Goal: Information Seeking & Learning: Learn about a topic

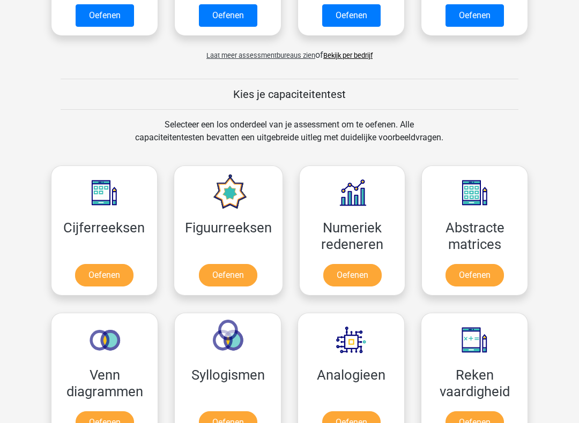
scroll to position [344, 0]
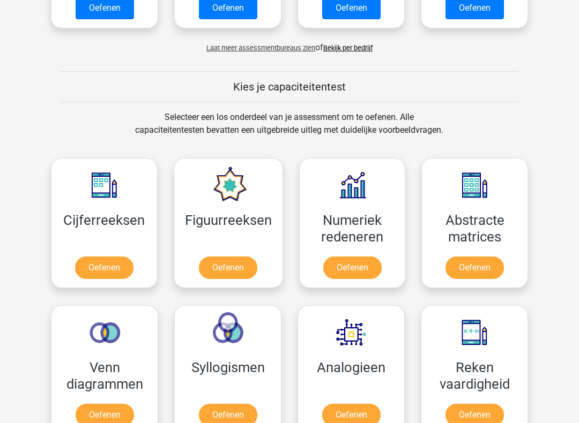
click at [110, 269] on link "Oefenen" at bounding box center [104, 268] width 58 height 22
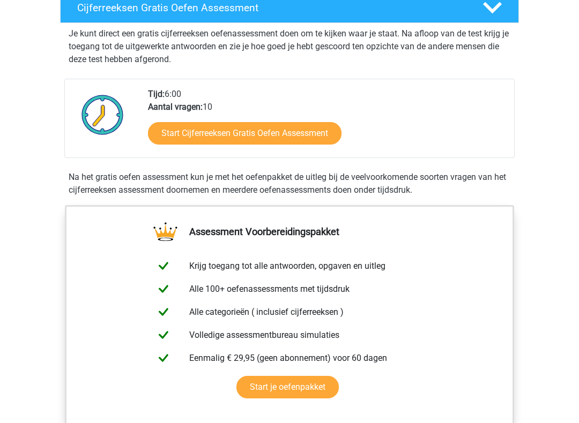
scroll to position [196, 0]
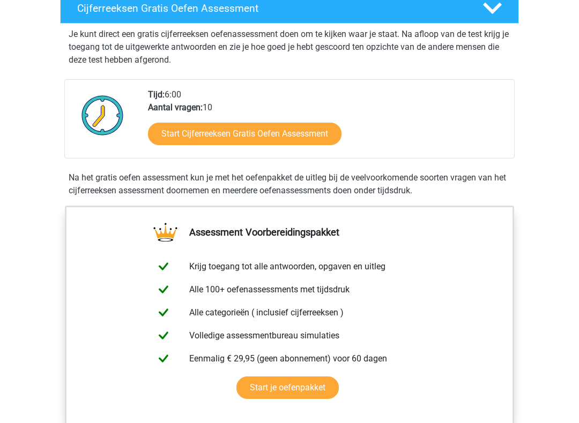
click at [282, 146] on link "Start Cijferreeksen Gratis Oefen Assessment" at bounding box center [244, 134] width 193 height 22
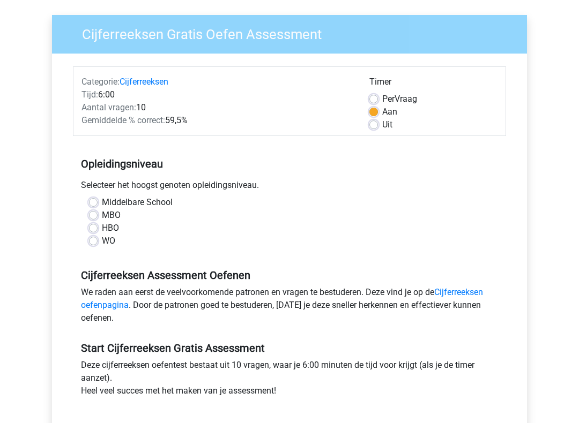
scroll to position [74, 0]
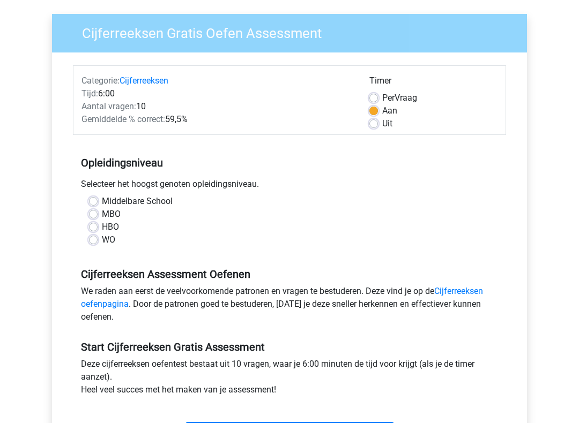
click at [102, 204] on label "Middelbare School" at bounding box center [137, 201] width 71 height 13
click at [97, 204] on input "Middelbare School" at bounding box center [93, 200] width 9 height 11
radio input "true"
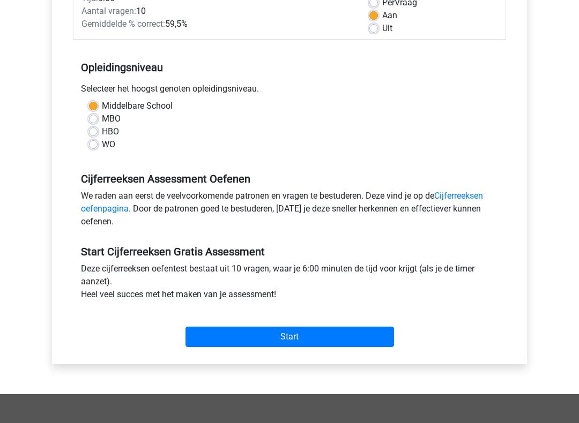
scroll to position [171, 0]
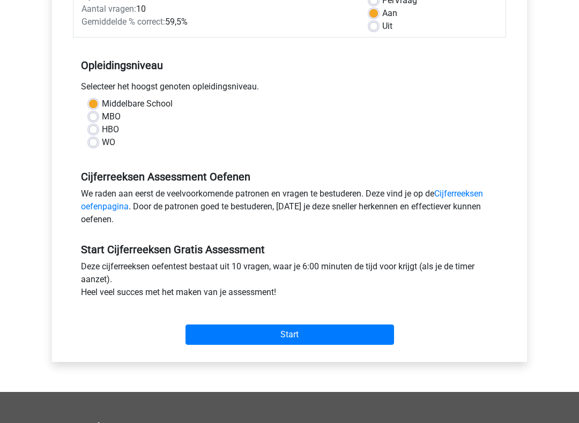
click at [302, 333] on input "Start" at bounding box center [289, 335] width 208 height 20
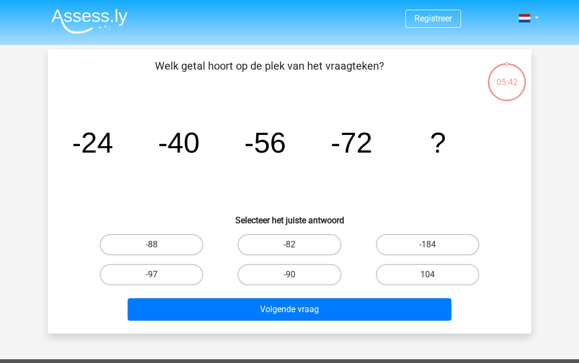
click at [304, 269] on label "-90" at bounding box center [288, 274] width 103 height 21
click at [296, 275] on input "-90" at bounding box center [292, 278] width 7 height 7
radio input "true"
click at [319, 305] on button "Volgende vraag" at bounding box center [289, 309] width 324 height 22
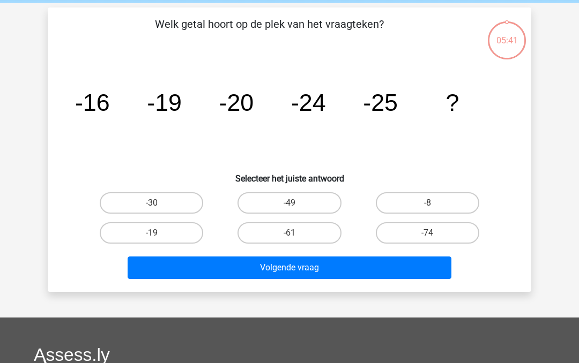
scroll to position [49, 0]
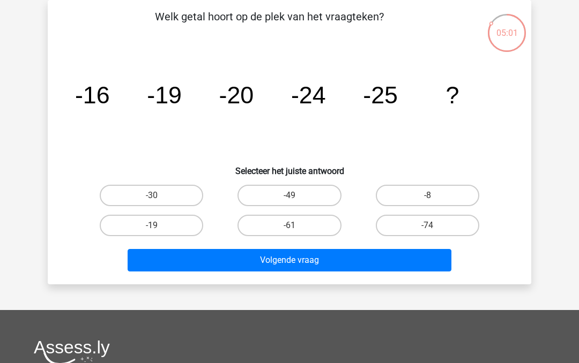
click at [179, 193] on label "-30" at bounding box center [151, 195] width 103 height 21
click at [159, 196] on input "-30" at bounding box center [155, 199] width 7 height 7
radio input "true"
click at [257, 269] on button "Volgende vraag" at bounding box center [289, 260] width 324 height 22
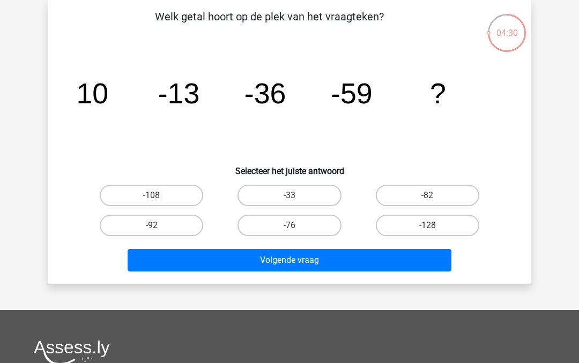
click at [442, 193] on label "-82" at bounding box center [427, 195] width 103 height 21
click at [434, 196] on input "-82" at bounding box center [430, 199] width 7 height 7
radio input "true"
click at [324, 255] on button "Volgende vraag" at bounding box center [289, 260] width 324 height 22
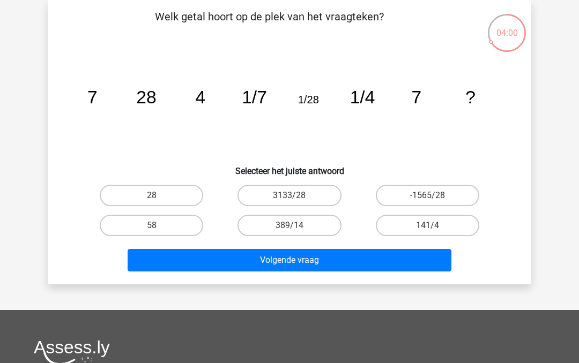
click at [171, 194] on label "28" at bounding box center [151, 195] width 103 height 21
click at [159, 196] on input "28" at bounding box center [155, 199] width 7 height 7
radio input "true"
click at [303, 258] on button "Volgende vraag" at bounding box center [289, 260] width 324 height 22
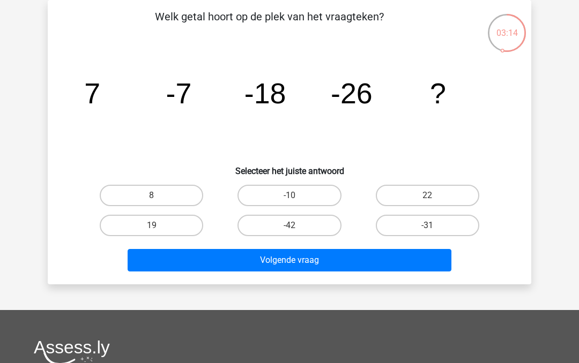
click at [297, 265] on button "Volgende vraag" at bounding box center [289, 260] width 324 height 22
click at [422, 226] on label "-31" at bounding box center [427, 225] width 103 height 21
click at [427, 226] on input "-31" at bounding box center [430, 229] width 7 height 7
radio input "true"
click at [314, 258] on button "Volgende vraag" at bounding box center [289, 260] width 324 height 22
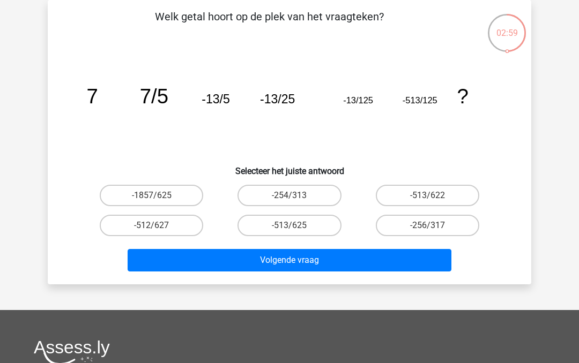
click at [314, 191] on label "-254/313" at bounding box center [288, 195] width 103 height 21
click at [296, 196] on input "-254/313" at bounding box center [292, 199] width 7 height 7
radio input "true"
click at [325, 259] on button "Volgende vraag" at bounding box center [289, 260] width 324 height 22
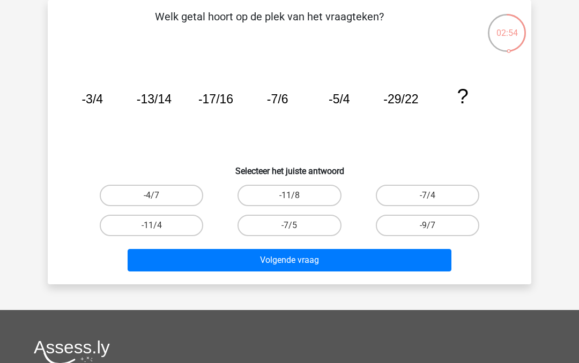
click at [314, 199] on label "-11/8" at bounding box center [288, 195] width 103 height 21
click at [296, 199] on input "-11/8" at bounding box center [292, 199] width 7 height 7
radio input "true"
click at [343, 263] on button "Volgende vraag" at bounding box center [289, 260] width 324 height 22
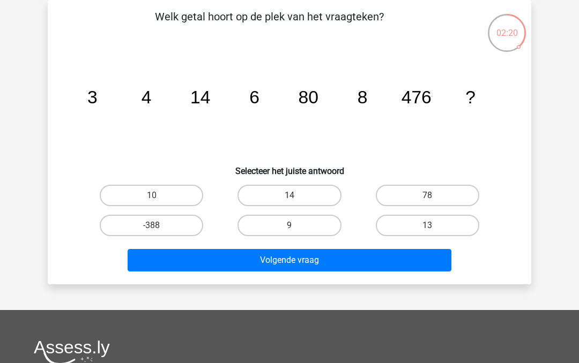
click at [176, 196] on label "10" at bounding box center [151, 195] width 103 height 21
click at [159, 196] on input "10" at bounding box center [155, 199] width 7 height 7
radio input "true"
click at [296, 262] on button "Volgende vraag" at bounding box center [289, 260] width 324 height 22
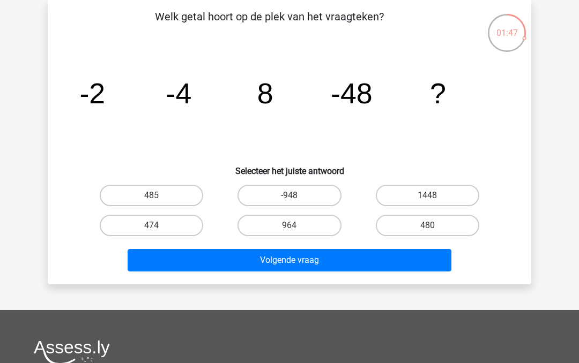
click at [425, 224] on label "480" at bounding box center [427, 225] width 103 height 21
click at [427, 226] on input "480" at bounding box center [430, 229] width 7 height 7
radio input "true"
click at [297, 263] on button "Volgende vraag" at bounding box center [289, 260] width 324 height 22
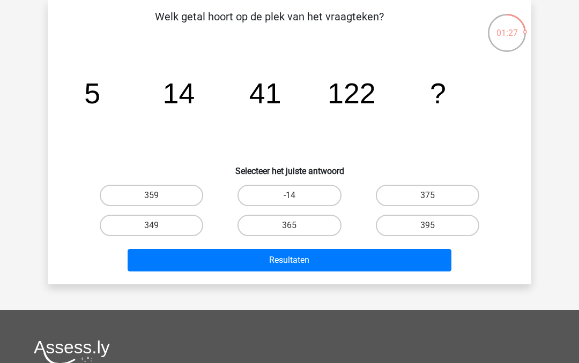
click at [302, 212] on div "365" at bounding box center [289, 226] width 138 height 30
click at [306, 230] on label "365" at bounding box center [288, 225] width 103 height 21
click at [296, 230] on input "365" at bounding box center [292, 229] width 7 height 7
radio input "true"
click at [309, 260] on button "Resultaten" at bounding box center [289, 260] width 324 height 22
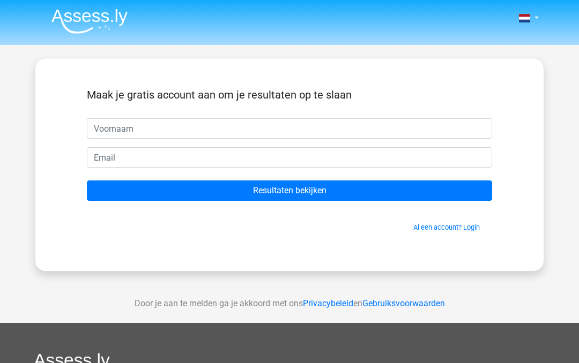
click at [260, 127] on input "text" at bounding box center [289, 128] width 405 height 20
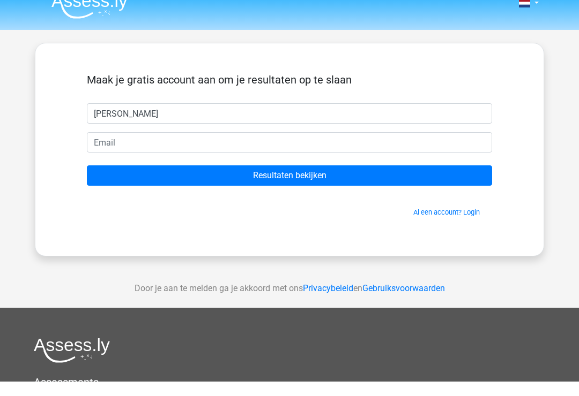
type input "[PERSON_NAME]"
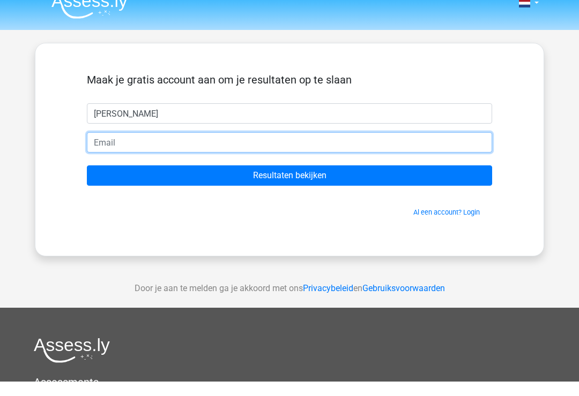
click at [195, 147] on input "email" at bounding box center [289, 157] width 405 height 20
type input "patrickvanloon1984@hotmailcom"
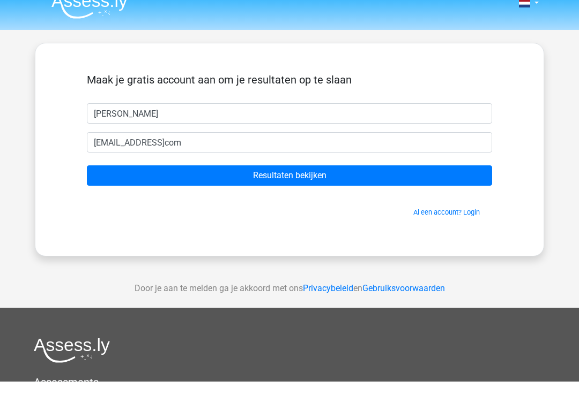
click at [369, 181] on input "Resultaten bekijken" at bounding box center [289, 191] width 405 height 20
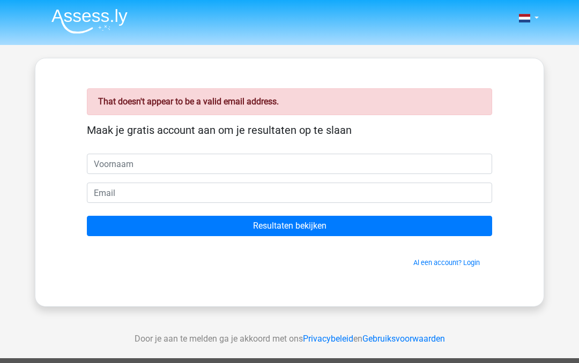
click at [161, 169] on input "text" at bounding box center [289, 164] width 405 height 20
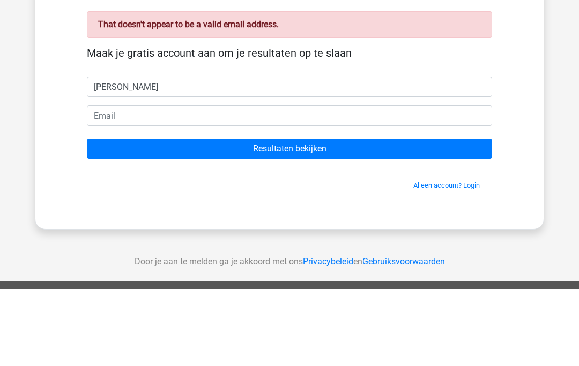
type input "[PERSON_NAME]"
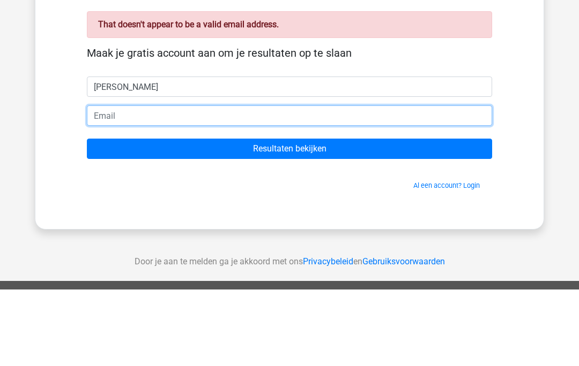
click at [161, 183] on input "email" at bounding box center [289, 193] width 405 height 20
type input "[EMAIL_ADDRESS][DOMAIN_NAME]"
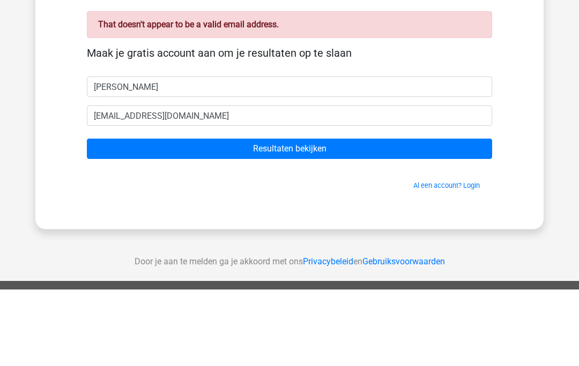
click at [272, 216] on input "Resultaten bekijken" at bounding box center [289, 226] width 405 height 20
click at [283, 216] on input "Resultaten bekijken" at bounding box center [289, 226] width 405 height 20
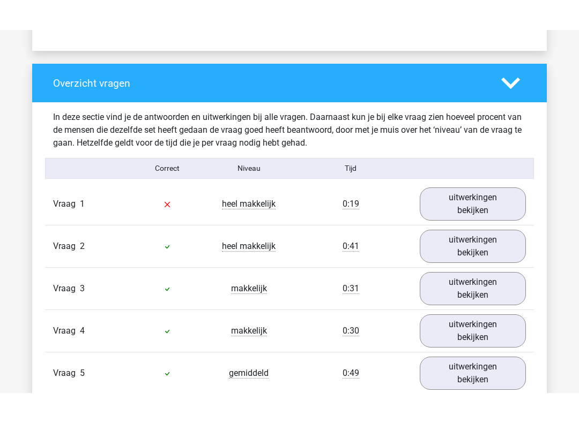
scroll to position [765, 0]
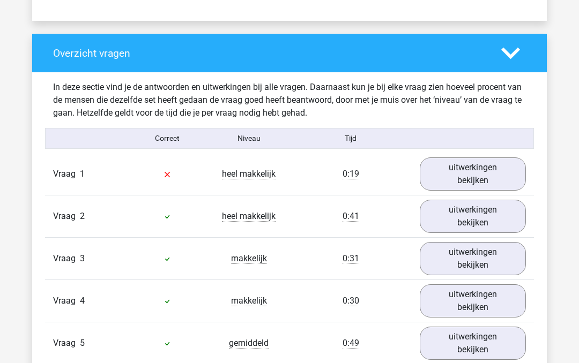
click at [483, 175] on link "uitwerkingen bekijken" at bounding box center [472, 173] width 106 height 33
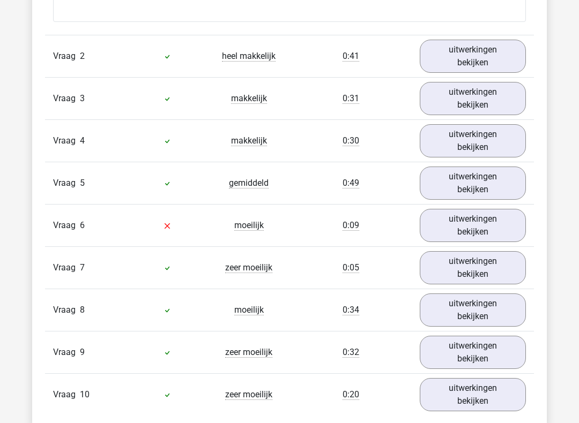
scroll to position [1382, 0]
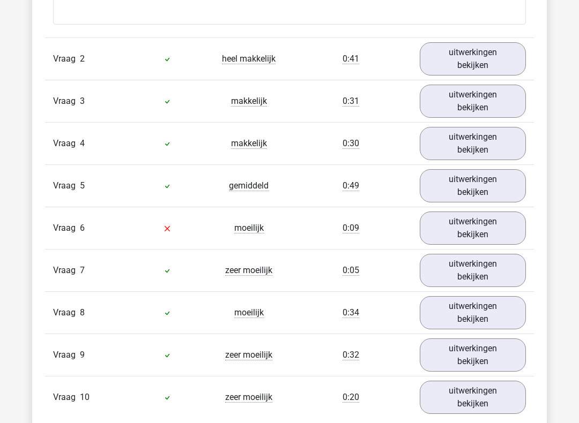
click at [479, 227] on link "uitwerkingen bekijken" at bounding box center [472, 228] width 106 height 33
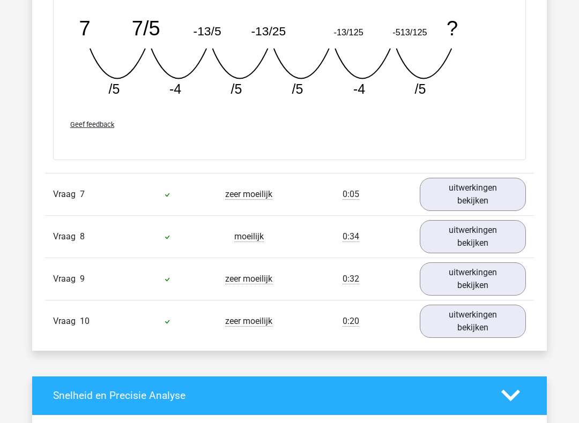
scroll to position [1921, 0]
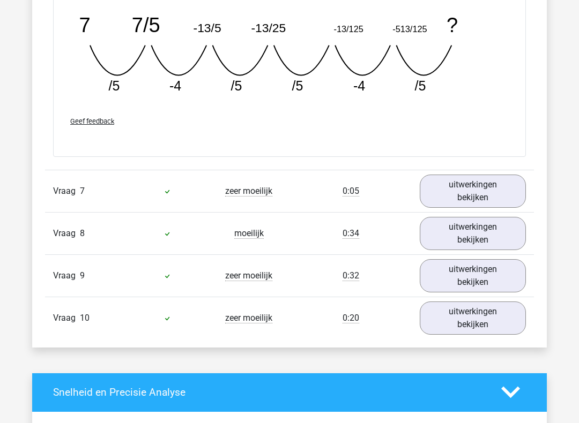
click at [491, 331] on link "uitwerkingen bekijken" at bounding box center [472, 318] width 106 height 33
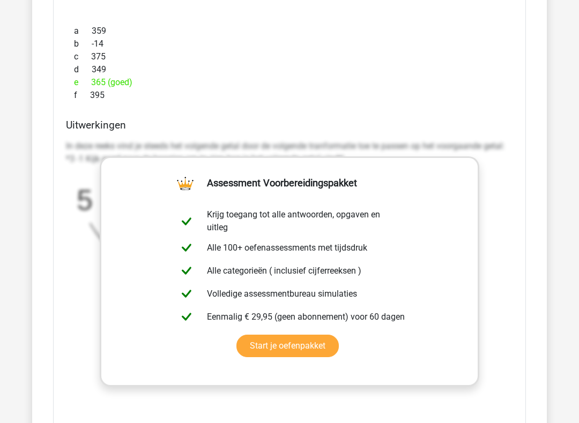
scroll to position [2389, 0]
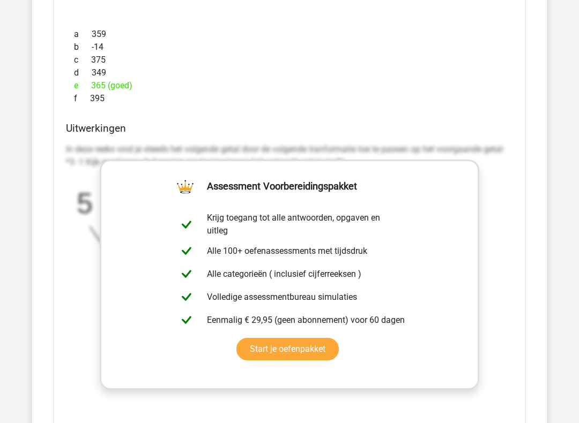
click at [509, 236] on div "In deze reeks vind je steeds het volgende getal door de volgende tranformatie t…" at bounding box center [289, 241] width 447 height 204
click at [500, 221] on div "In deze reeks vind je steeds het volgende getal door de volgende tranformatie t…" at bounding box center [289, 241] width 447 height 204
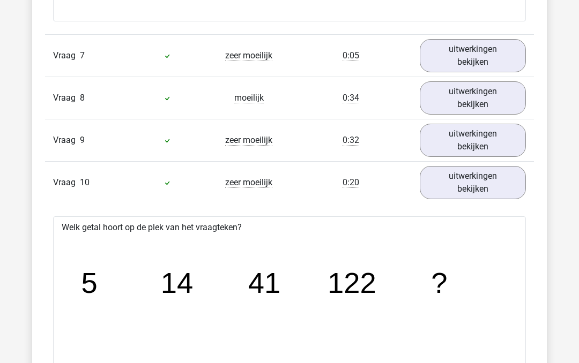
click at [482, 198] on link "uitwerkingen bekijken" at bounding box center [472, 183] width 106 height 33
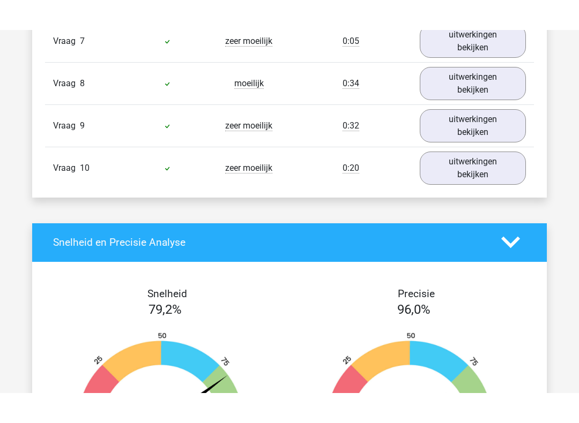
scroll to position [2101, 0]
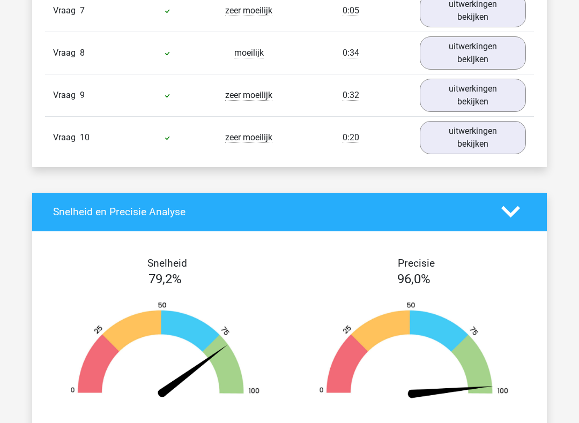
click at [474, 107] on link "uitwerkingen bekijken" at bounding box center [472, 95] width 106 height 33
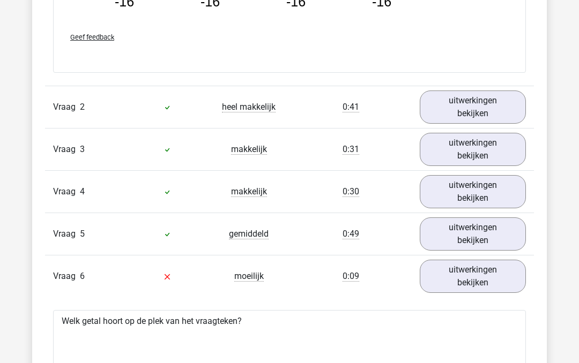
scroll to position [1328, 0]
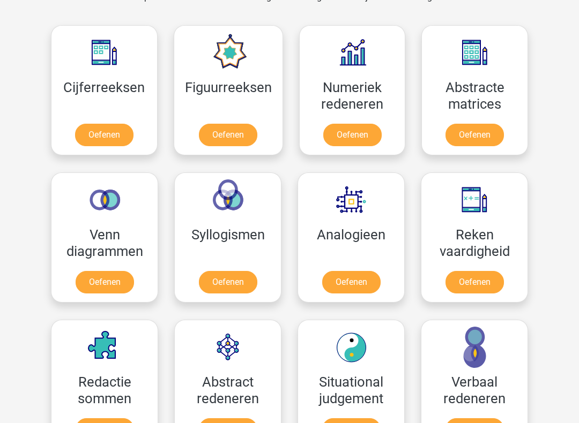
scroll to position [478, 0]
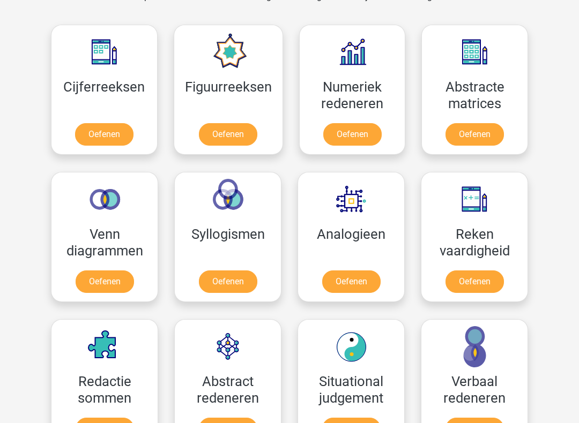
click at [478, 284] on link "Oefenen" at bounding box center [474, 282] width 58 height 22
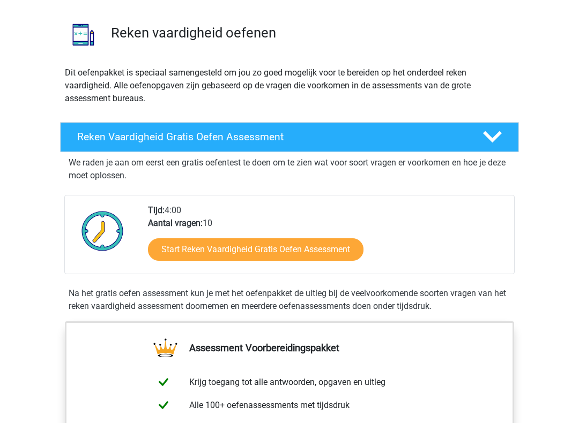
scroll to position [78, 0]
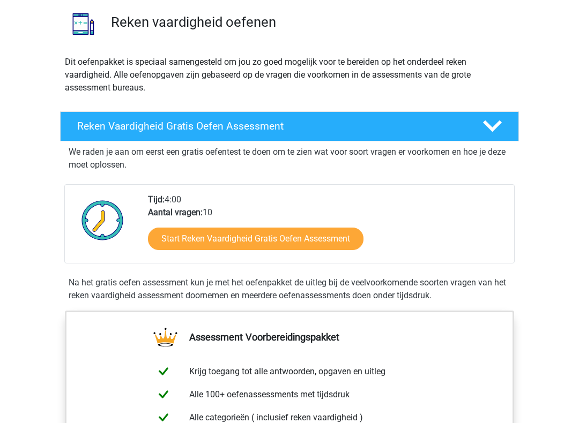
click at [321, 241] on link "Start Reken Vaardigheid Gratis Oefen Assessment" at bounding box center [255, 239] width 215 height 22
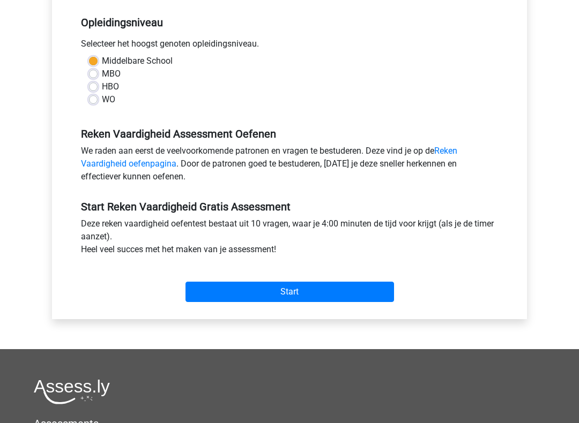
scroll to position [218, 0]
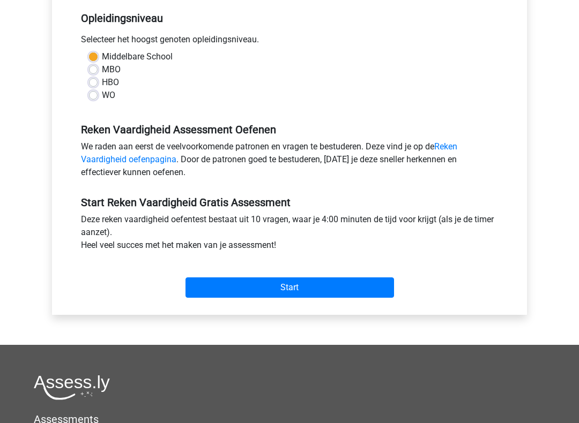
click at [322, 288] on input "Start" at bounding box center [289, 288] width 208 height 20
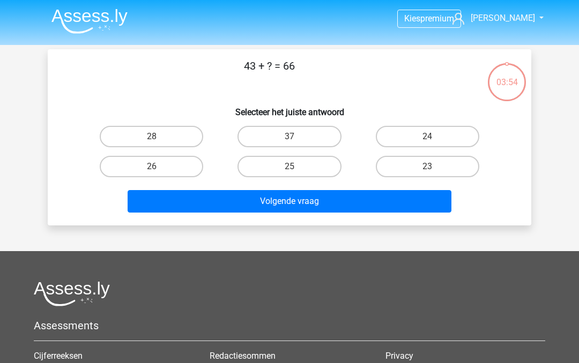
click at [438, 168] on label "23" at bounding box center [427, 166] width 103 height 21
click at [434, 168] on input "23" at bounding box center [430, 170] width 7 height 7
radio input "true"
click at [279, 207] on button "Volgende vraag" at bounding box center [289, 201] width 324 height 22
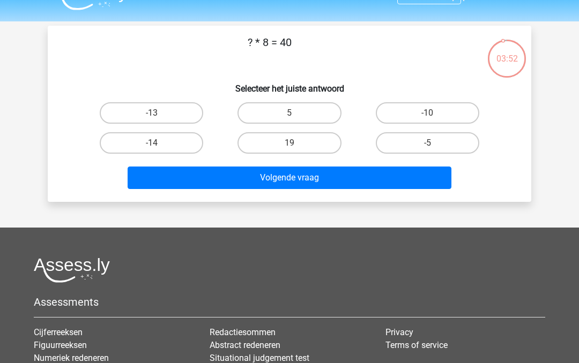
scroll to position [20, 0]
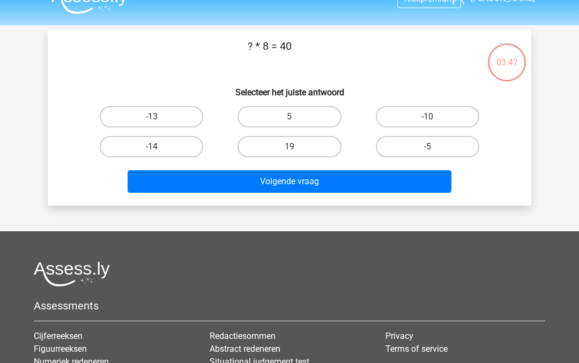
click at [298, 123] on label "5" at bounding box center [288, 116] width 103 height 21
click at [296, 123] on input "5" at bounding box center [292, 120] width 7 height 7
radio input "true"
click at [294, 182] on button "Volgende vraag" at bounding box center [289, 181] width 324 height 22
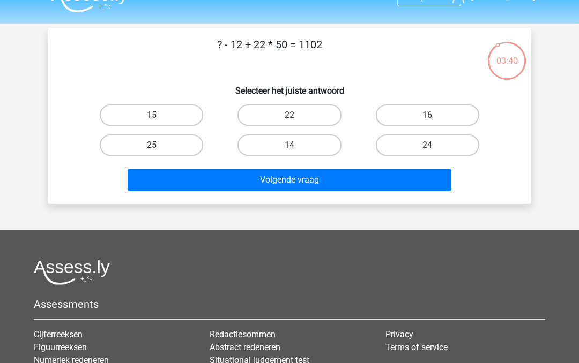
scroll to position [21, 0]
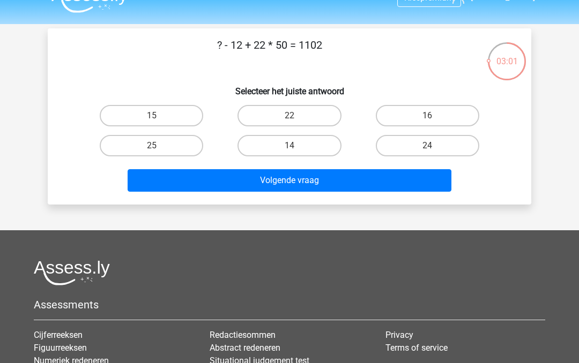
click at [247, 66] on p "? - 12 + 22 * 50 = 1102" at bounding box center [269, 53] width 409 height 32
click at [236, 71] on div "? - 12 + 22 * 50 = 1102 Selecteer het juiste antwoord 15 22 16 25" at bounding box center [289, 116] width 475 height 159
click at [443, 140] on label "24" at bounding box center [427, 145] width 103 height 21
click at [434, 146] on input "24" at bounding box center [430, 149] width 7 height 7
radio input "true"
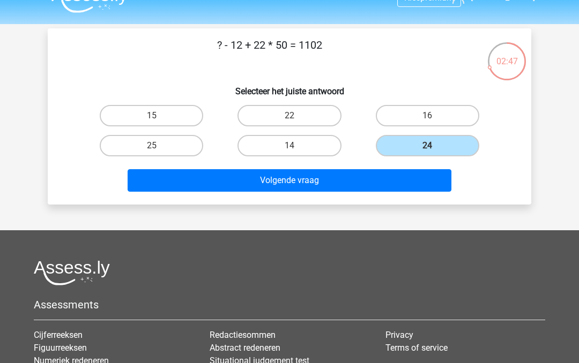
click at [306, 185] on button "Volgende vraag" at bounding box center [289, 180] width 324 height 22
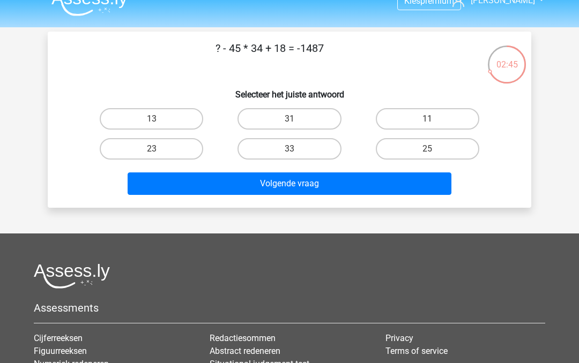
scroll to position [12, 0]
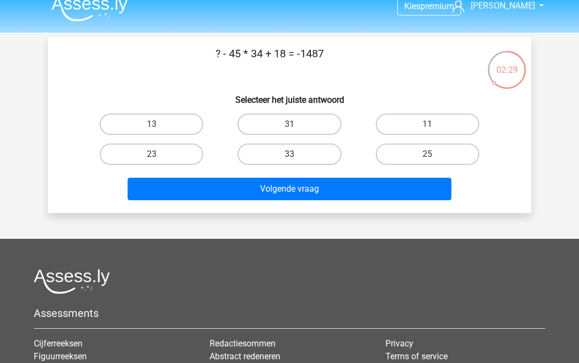
click at [296, 159] on input "33" at bounding box center [292, 157] width 7 height 7
radio input "true"
click at [283, 194] on button "Volgende vraag" at bounding box center [289, 189] width 324 height 22
click at [307, 77] on p "32 + ? - 37 = 23" at bounding box center [269, 62] width 409 height 32
click at [296, 160] on input "28" at bounding box center [292, 157] width 7 height 7
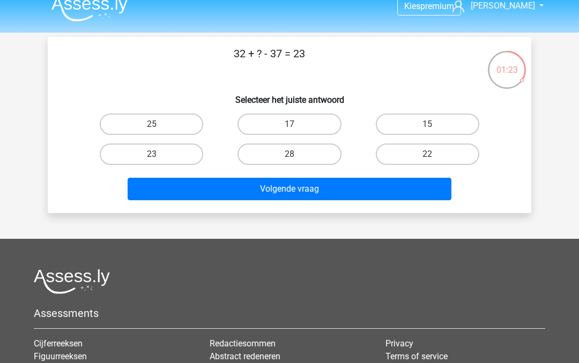
radio input "true"
click at [291, 198] on button "Volgende vraag" at bounding box center [289, 189] width 324 height 22
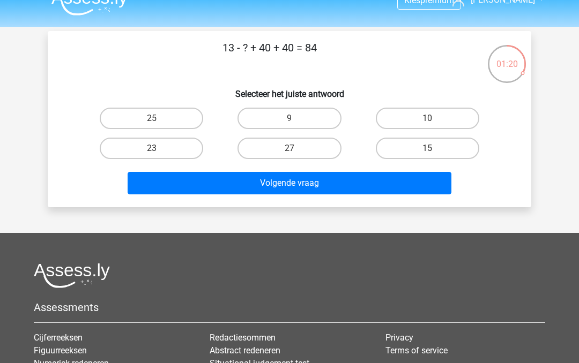
scroll to position [18, 0]
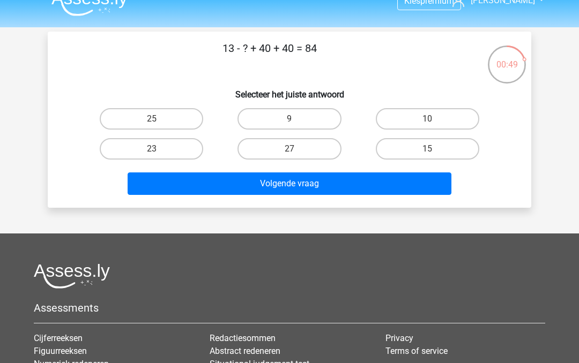
click at [225, 169] on div "Volgende vraag" at bounding box center [289, 181] width 449 height 35
click at [299, 159] on label "27" at bounding box center [288, 148] width 103 height 21
click at [296, 156] on input "27" at bounding box center [292, 152] width 7 height 7
radio input "true"
click at [286, 150] on label "27" at bounding box center [288, 148] width 103 height 21
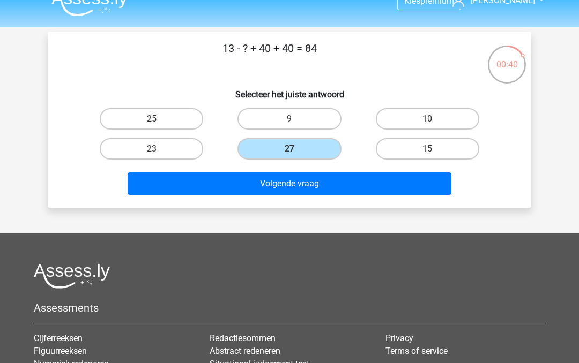
click at [289, 150] on input "27" at bounding box center [292, 152] width 7 height 7
click at [307, 109] on label "9" at bounding box center [288, 118] width 103 height 21
click at [296, 119] on input "9" at bounding box center [292, 122] width 7 height 7
radio input "true"
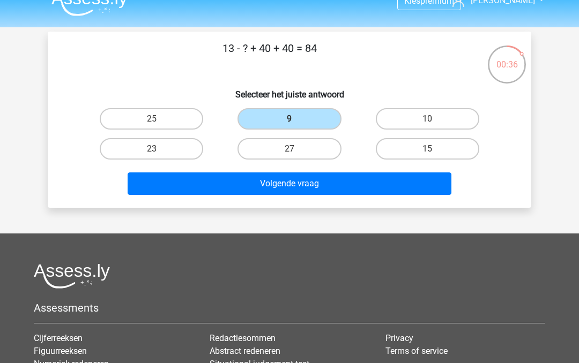
click at [278, 184] on button "Volgende vraag" at bounding box center [289, 183] width 324 height 22
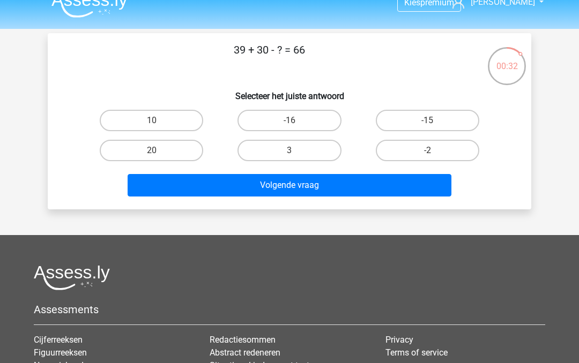
scroll to position [13, 0]
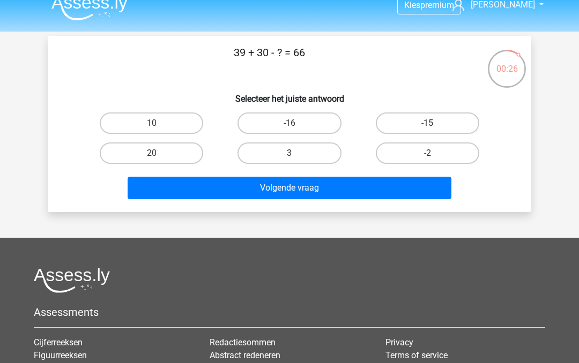
click at [296, 152] on label "3" at bounding box center [288, 152] width 103 height 21
click at [296, 153] on input "3" at bounding box center [292, 156] width 7 height 7
radio input "true"
click at [290, 193] on button "Volgende vraag" at bounding box center [289, 188] width 324 height 22
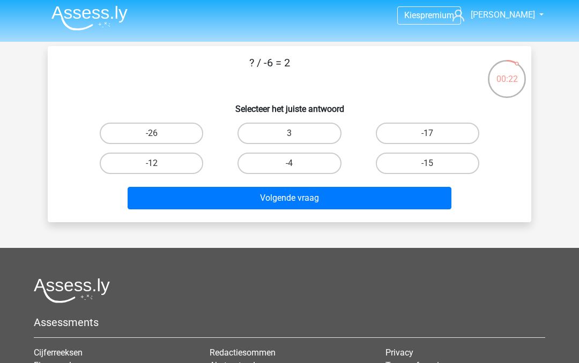
scroll to position [0, 0]
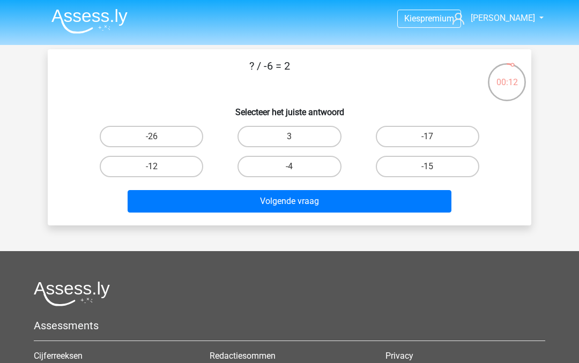
click at [177, 166] on label "-12" at bounding box center [151, 166] width 103 height 21
click at [159, 167] on input "-12" at bounding box center [155, 170] width 7 height 7
radio input "true"
click at [292, 208] on button "Volgende vraag" at bounding box center [289, 201] width 324 height 22
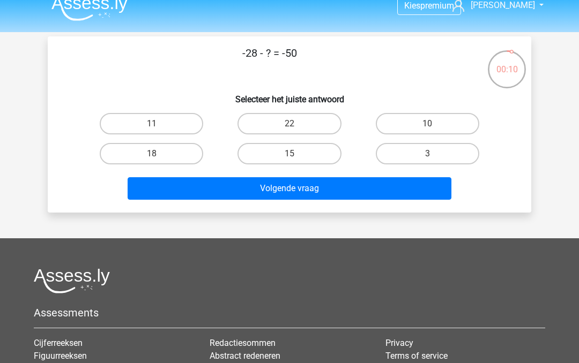
scroll to position [5, 0]
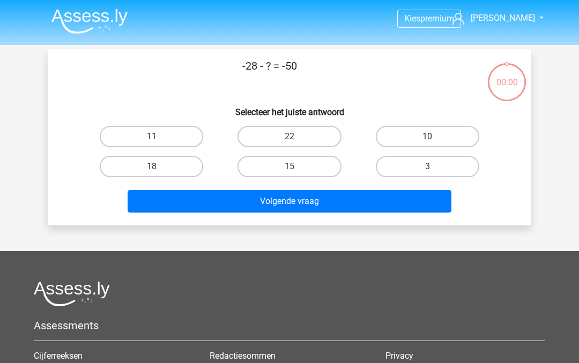
scroll to position [5, 0]
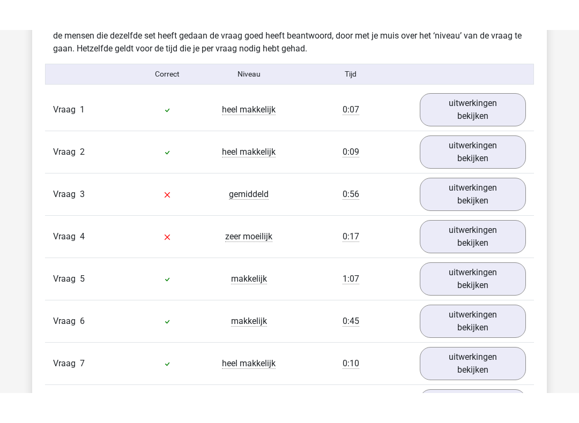
scroll to position [860, 0]
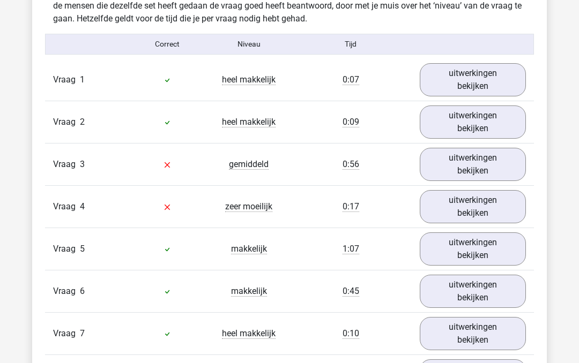
click at [466, 164] on link "uitwerkingen bekijken" at bounding box center [472, 164] width 106 height 33
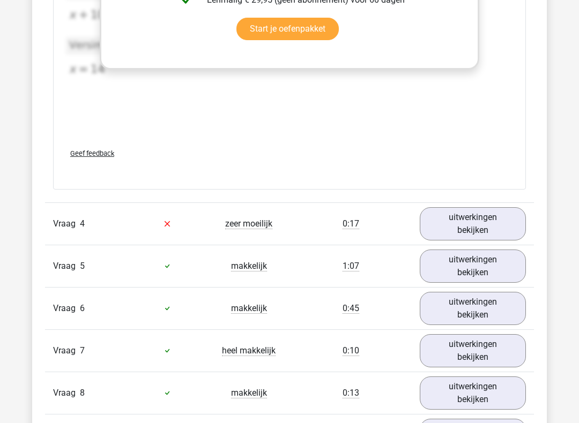
scroll to position [1388, 0]
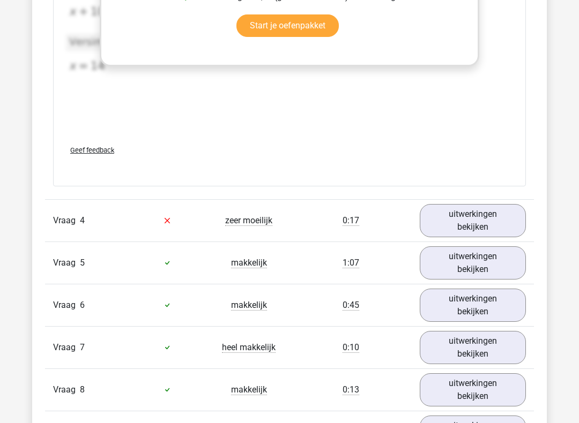
click at [478, 220] on link "uitwerkingen bekijken" at bounding box center [472, 221] width 106 height 33
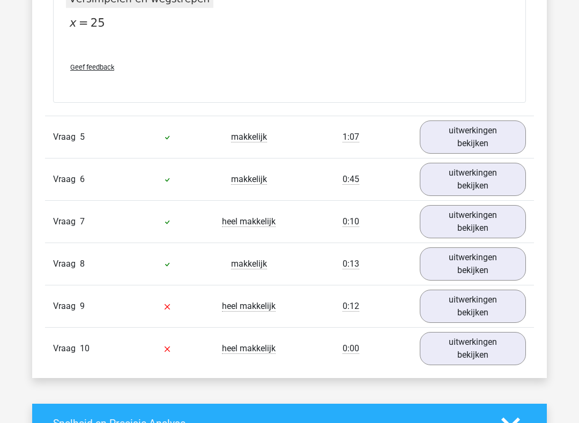
scroll to position [2009, 0]
click at [477, 307] on link "uitwerkingen bekijken" at bounding box center [472, 305] width 106 height 33
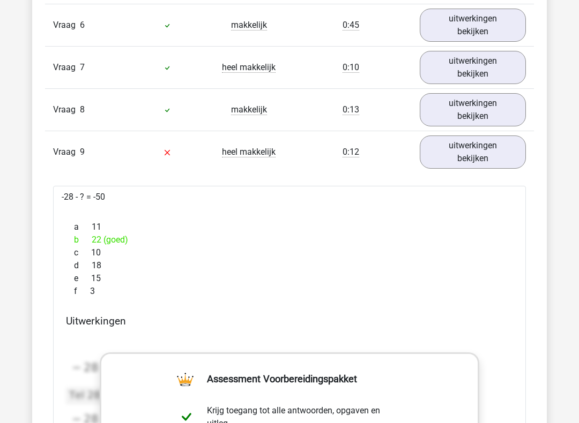
scroll to position [2154, 0]
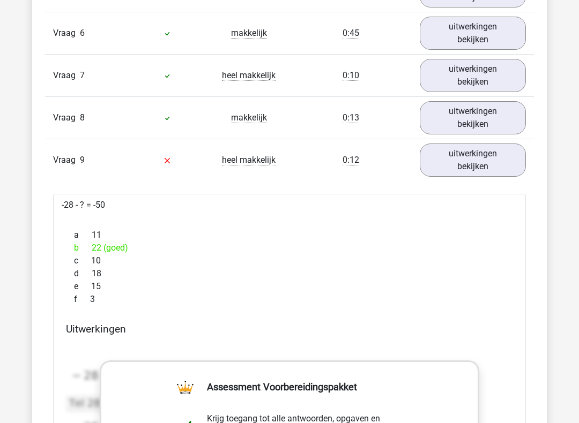
click at [489, 160] on link "uitwerkingen bekijken" at bounding box center [472, 160] width 106 height 33
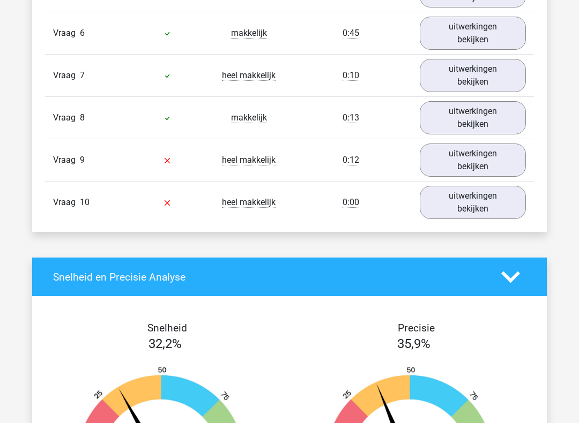
click at [470, 205] on link "uitwerkingen bekijken" at bounding box center [472, 202] width 106 height 33
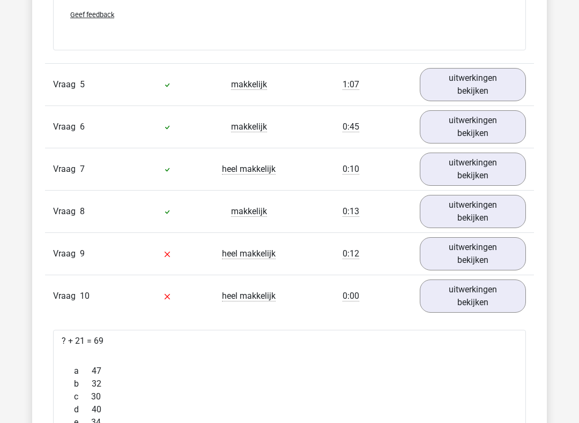
scroll to position [2065, 0]
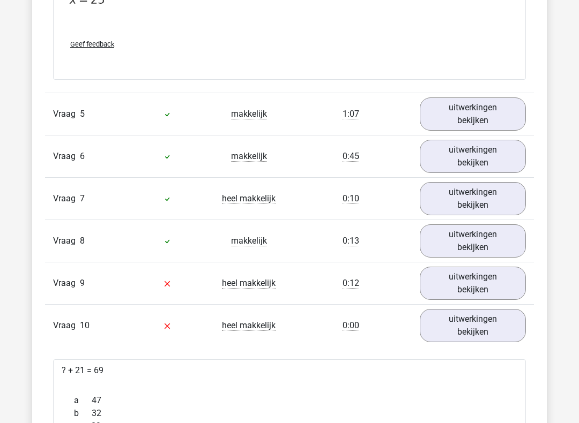
click at [478, 275] on link "uitwerkingen bekijken" at bounding box center [472, 283] width 106 height 33
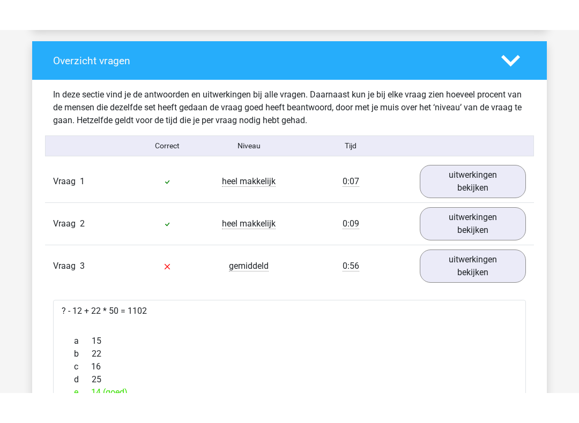
scroll to position [787, 0]
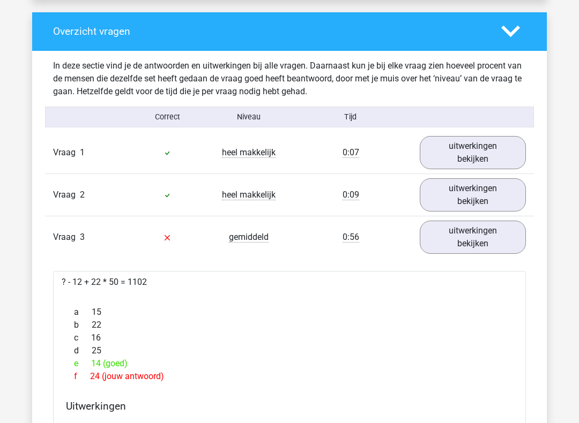
click at [478, 236] on link "uitwerkingen bekijken" at bounding box center [472, 237] width 106 height 33
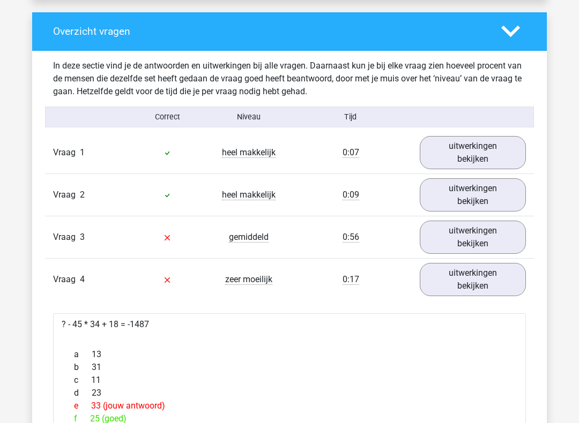
click at [477, 238] on link "uitwerkingen bekijken" at bounding box center [472, 237] width 106 height 33
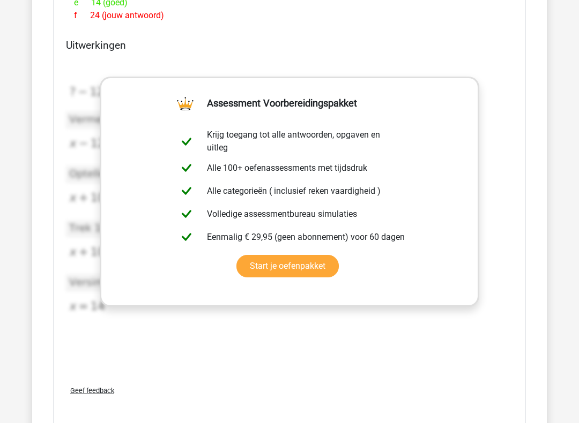
scroll to position [1158, 0]
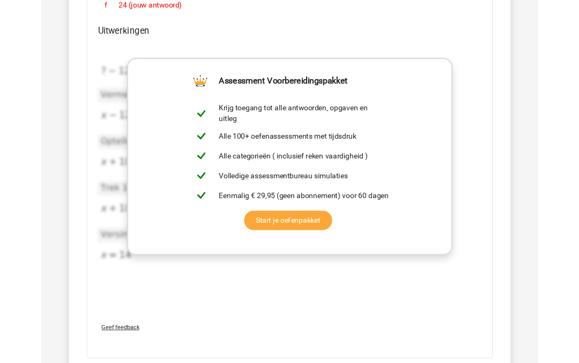
scroll to position [1188, 0]
